Goal: Navigation & Orientation: Find specific page/section

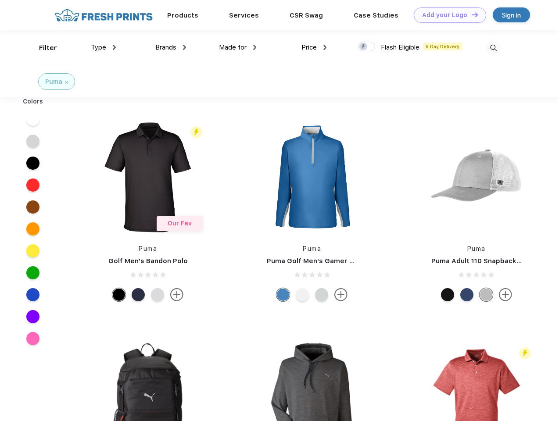
scroll to position [0, 0]
click at [447, 15] on link "Add your Logo Design Tool" at bounding box center [450, 14] width 72 height 15
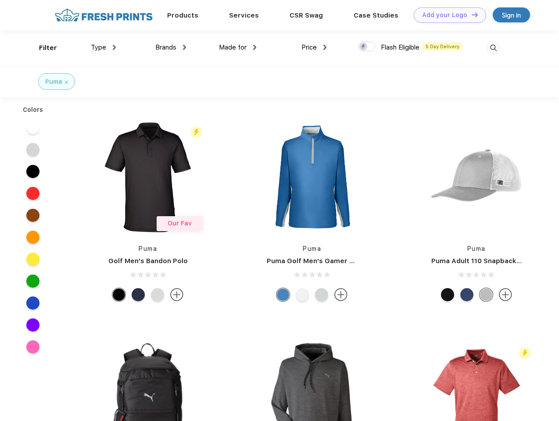
click at [0, 0] on div "Design Tool" at bounding box center [0, 0] width 0 height 0
click at [471, 14] on link "Add your Logo Design Tool" at bounding box center [450, 14] width 72 height 15
click at [42, 48] on div "Filter" at bounding box center [48, 48] width 18 height 10
click at [104, 47] on span "Type" at bounding box center [98, 47] width 15 height 8
click at [171, 47] on span "Brands" at bounding box center [165, 47] width 21 height 8
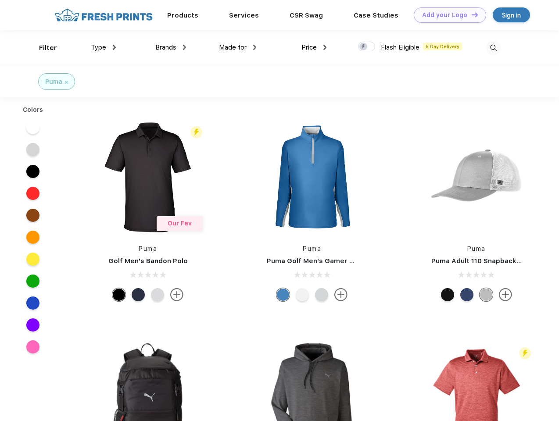
click at [238, 47] on span "Made for" at bounding box center [233, 47] width 28 height 8
click at [314, 47] on span "Price" at bounding box center [309, 47] width 15 height 8
click at [367, 47] on div at bounding box center [366, 47] width 17 height 10
click at [364, 47] on input "checkbox" at bounding box center [361, 44] width 6 height 6
click at [493, 48] on img at bounding box center [493, 48] width 14 height 14
